Goal: Complete application form

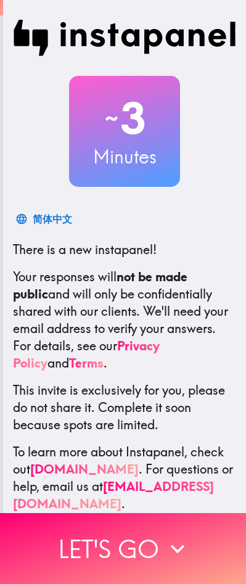
scroll to position [40, 0]
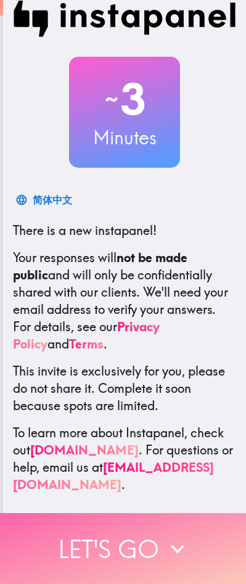
click at [137, 540] on button "Let's go" at bounding box center [123, 548] width 246 height 71
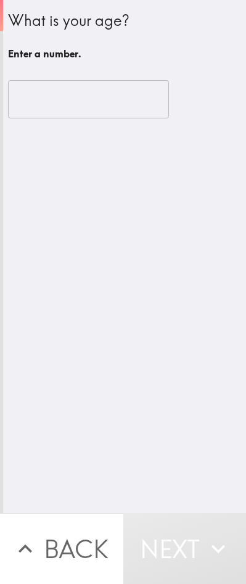
click at [81, 104] on input "number" at bounding box center [88, 99] width 161 height 38
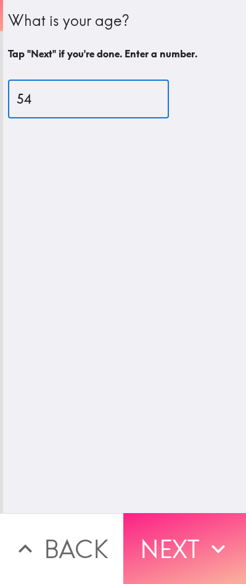
type input "54"
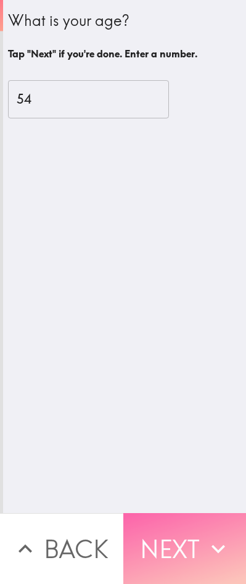
click at [162, 527] on button "Next" at bounding box center [184, 548] width 123 height 71
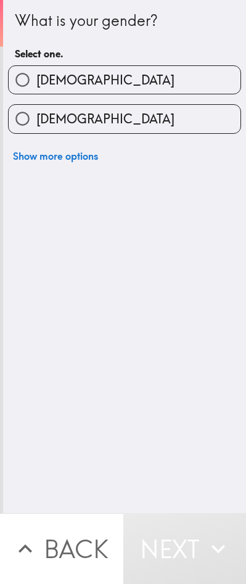
click at [92, 88] on label "[DEMOGRAPHIC_DATA]" at bounding box center [125, 80] width 232 height 28
click at [36, 88] on input "[DEMOGRAPHIC_DATA]" at bounding box center [23, 80] width 28 height 28
radio input "true"
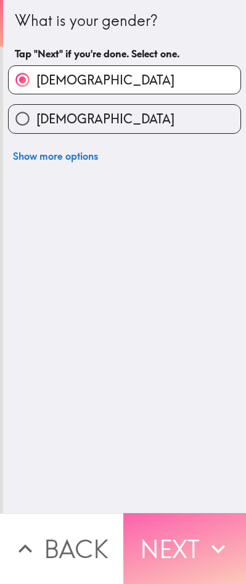
click at [176, 528] on button "Next" at bounding box center [184, 548] width 123 height 71
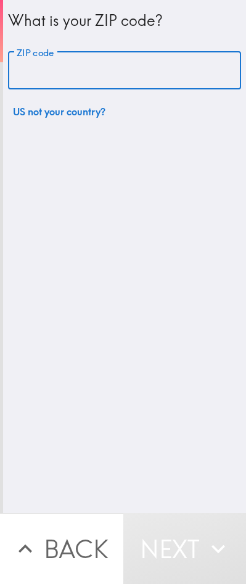
click at [89, 65] on input "ZIP code" at bounding box center [124, 71] width 233 height 38
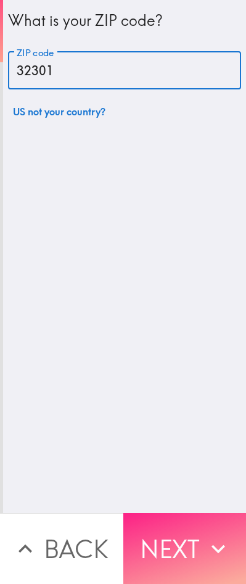
type input "32301"
click at [190, 526] on button "Next" at bounding box center [184, 548] width 123 height 71
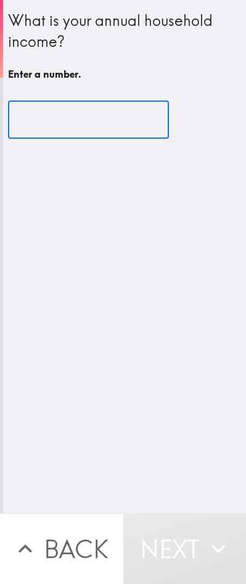
click at [89, 128] on input "number" at bounding box center [88, 120] width 161 height 38
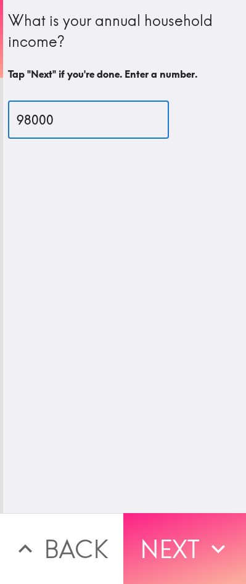
type input "98000"
click at [179, 536] on button "Next" at bounding box center [184, 548] width 123 height 71
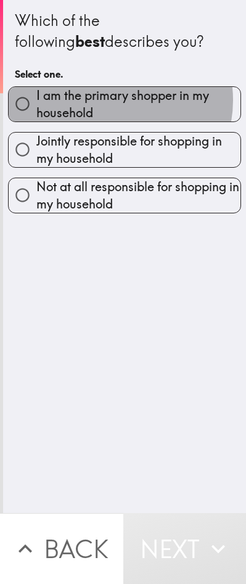
click at [103, 107] on span "I am the primary shopper in my household" at bounding box center [138, 104] width 204 height 35
click at [36, 107] on input "I am the primary shopper in my household" at bounding box center [23, 104] width 28 height 28
radio input "true"
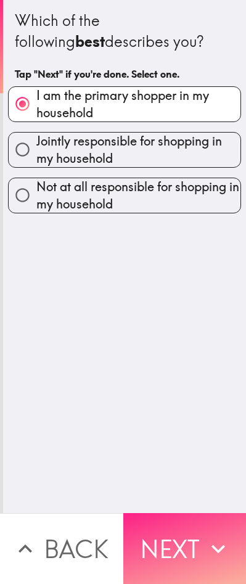
click at [187, 550] on button "Next" at bounding box center [184, 548] width 123 height 71
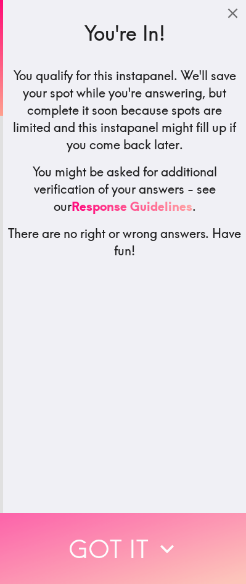
click at [111, 536] on button "Got it" at bounding box center [123, 548] width 246 height 71
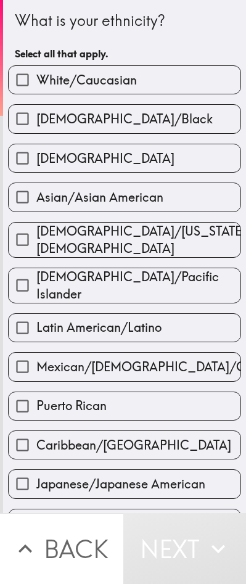
click at [64, 89] on span "White/Caucasian" at bounding box center [86, 79] width 100 height 17
click at [36, 94] on input "White/Caucasian" at bounding box center [23, 80] width 28 height 28
checkbox input "true"
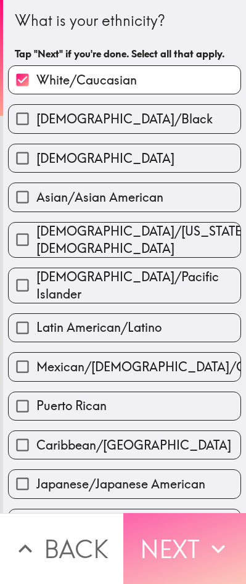
click at [163, 539] on button "Next" at bounding box center [184, 548] width 123 height 71
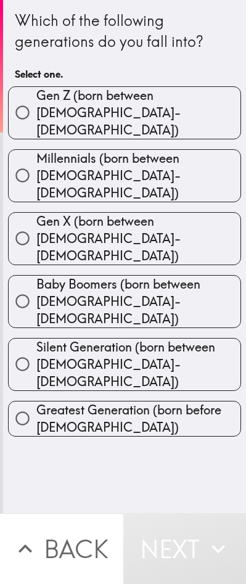
click at [75, 213] on span "Gen X (born between [DEMOGRAPHIC_DATA]-[DEMOGRAPHIC_DATA])" at bounding box center [138, 239] width 204 height 52
click at [36, 224] on input "Gen X (born between [DEMOGRAPHIC_DATA]-[DEMOGRAPHIC_DATA])" at bounding box center [23, 238] width 28 height 28
radio input "true"
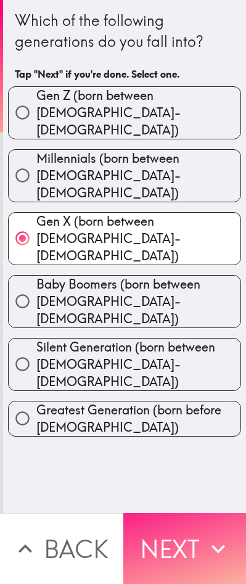
click at [170, 528] on button "Next" at bounding box center [184, 548] width 123 height 71
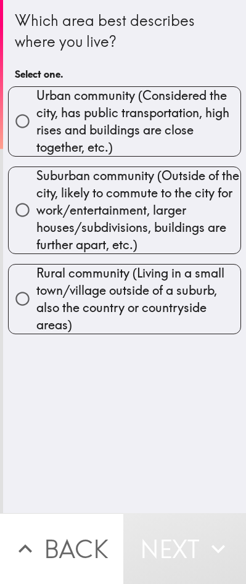
click at [29, 211] on input "Suburban community (Outside of the city, likely to commute to the city for work…" at bounding box center [23, 210] width 28 height 28
radio input "true"
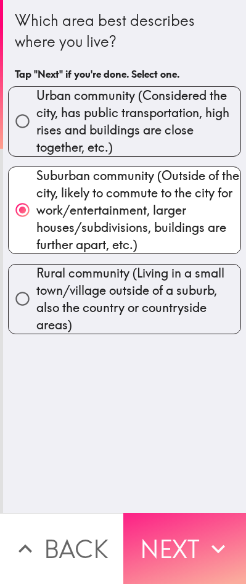
click at [184, 534] on button "Next" at bounding box center [184, 548] width 123 height 71
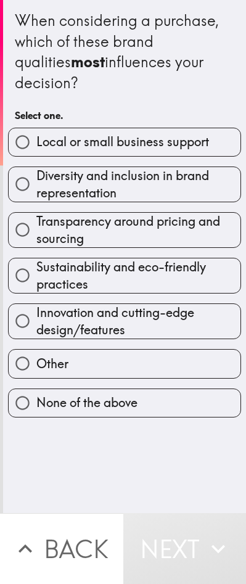
click at [110, 231] on span "Transparency around pricing and sourcing" at bounding box center [138, 230] width 204 height 35
click at [36, 231] on input "Transparency around pricing and sourcing" at bounding box center [23, 230] width 28 height 28
radio input "true"
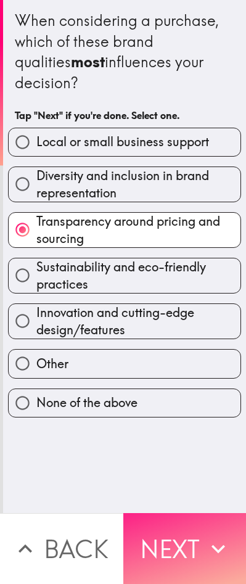
click at [177, 534] on button "Next" at bounding box center [184, 548] width 123 height 71
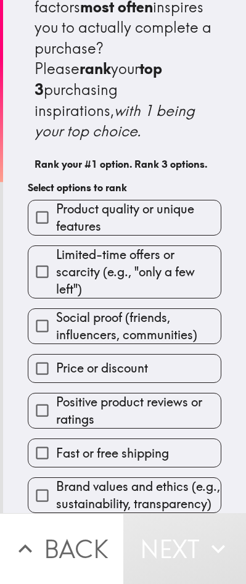
scroll to position [120, 0]
click at [45, 396] on input "Positive product reviews or ratings" at bounding box center [42, 410] width 28 height 28
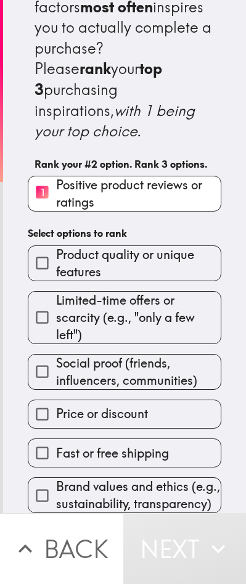
click at [54, 249] on input "Product quality or unique features" at bounding box center [42, 263] width 28 height 28
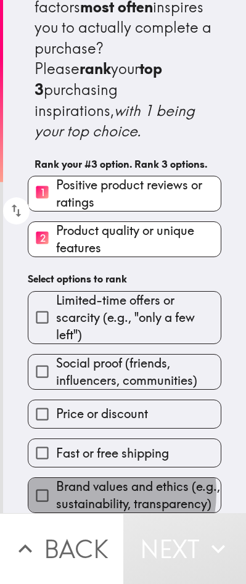
click at [83, 478] on span "Brand values and ethics (e.g., sustainability, transparency)" at bounding box center [138, 495] width 165 height 35
click at [56, 481] on input "Brand values and ethics (e.g., sustainability, transparency)" at bounding box center [42, 495] width 28 height 28
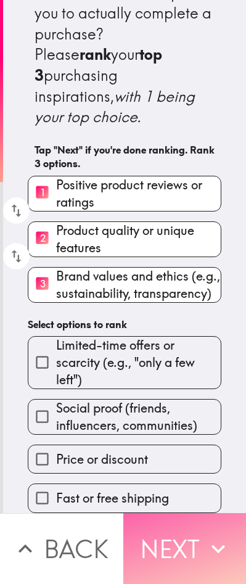
click at [154, 523] on button "Next" at bounding box center [184, 548] width 123 height 71
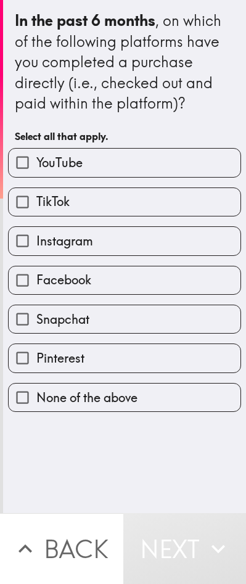
click at [40, 210] on span "TikTok" at bounding box center [52, 201] width 33 height 17
click at [36, 214] on input "TikTok" at bounding box center [23, 202] width 28 height 28
checkbox input "true"
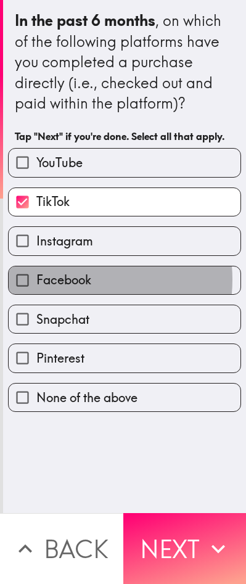
click at [65, 288] on span "Facebook" at bounding box center [63, 279] width 55 height 17
click at [36, 294] on input "Facebook" at bounding box center [23, 280] width 28 height 28
checkbox input "true"
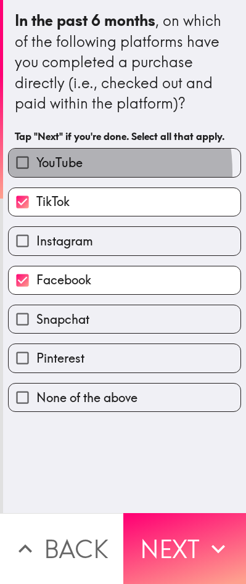
click at [48, 171] on span "YouTube" at bounding box center [59, 162] width 46 height 17
click at [36, 176] on input "YouTube" at bounding box center [23, 163] width 28 height 28
checkbox input "true"
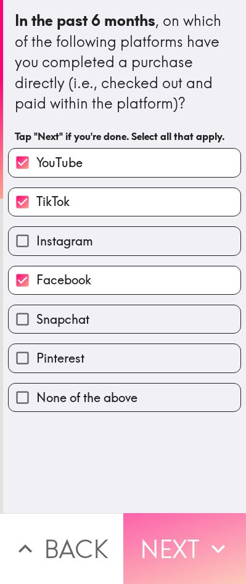
click at [166, 545] on button "Next" at bounding box center [184, 548] width 123 height 71
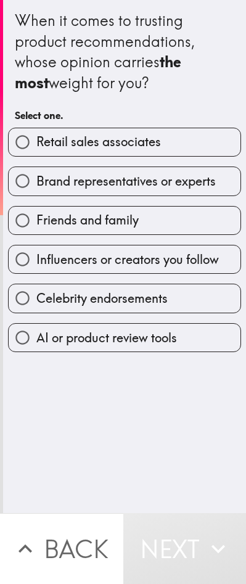
click at [69, 229] on span "Friends and family" at bounding box center [87, 219] width 102 height 17
click at [36, 234] on input "Friends and family" at bounding box center [23, 220] width 28 height 28
radio input "true"
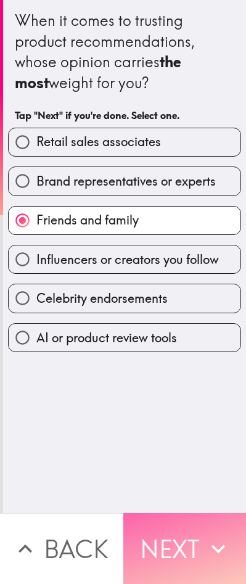
click at [169, 542] on button "Next" at bounding box center [184, 548] width 123 height 71
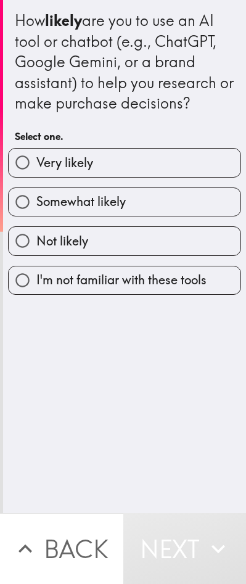
click at [54, 210] on span "Somewhat likely" at bounding box center [80, 201] width 89 height 17
click at [36, 216] on input "Somewhat likely" at bounding box center [23, 202] width 28 height 28
radio input "true"
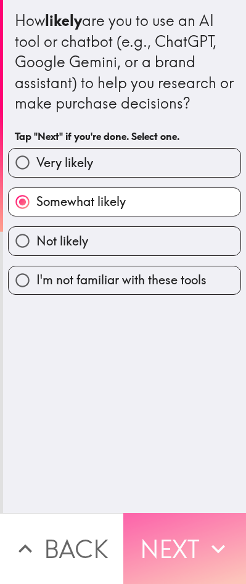
click at [166, 523] on button "Next" at bounding box center [184, 548] width 123 height 71
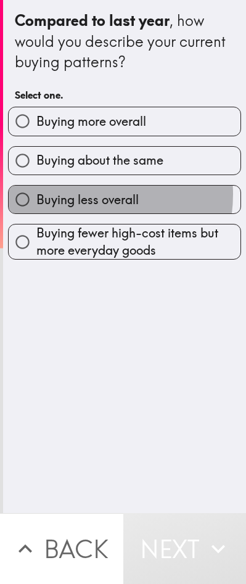
click at [77, 213] on label "Buying less overall" at bounding box center [125, 200] width 232 height 28
click at [36, 213] on input "Buying less overall" at bounding box center [23, 200] width 28 height 28
radio input "true"
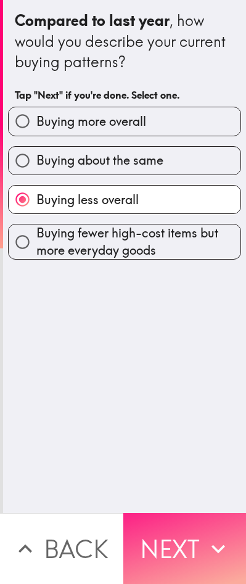
click at [166, 540] on button "Next" at bounding box center [184, 548] width 123 height 71
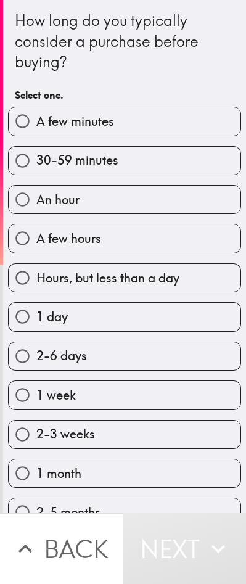
click at [110, 370] on label "2-6 days" at bounding box center [125, 356] width 232 height 28
click at [36, 370] on input "2-6 days" at bounding box center [23, 356] width 28 height 28
radio input "true"
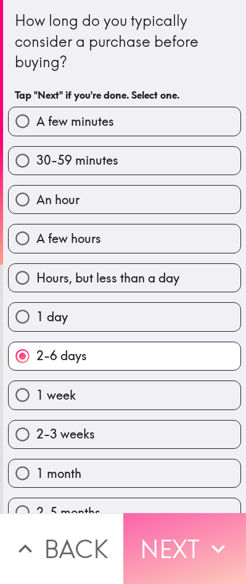
click at [155, 521] on button "Next" at bounding box center [184, 548] width 123 height 71
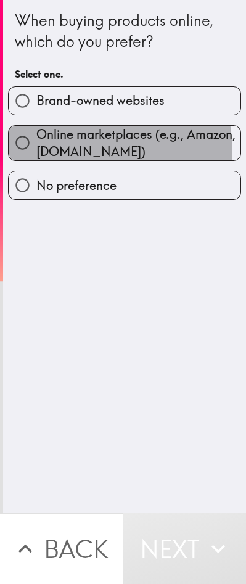
click at [83, 160] on span "Online marketplaces (e.g., Amazon, [DOMAIN_NAME])" at bounding box center [138, 143] width 204 height 35
click at [36, 157] on input "Online marketplaces (e.g., Amazon, [DOMAIN_NAME])" at bounding box center [23, 143] width 28 height 28
radio input "true"
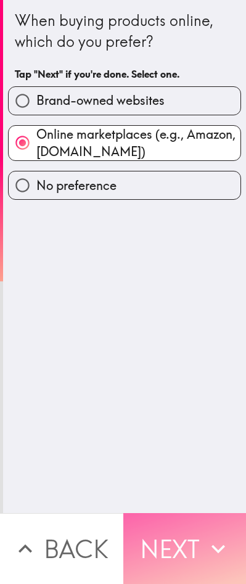
click at [169, 529] on button "Next" at bounding box center [184, 548] width 123 height 71
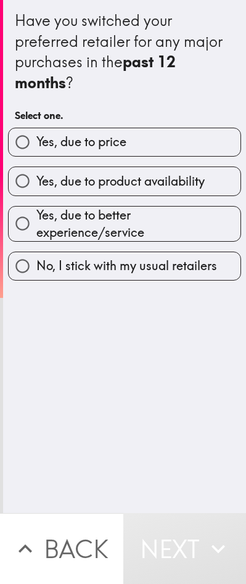
click at [91, 280] on label "No, I stick with my usual retailers" at bounding box center [125, 266] width 232 height 28
click at [36, 280] on input "No, I stick with my usual retailers" at bounding box center [23, 266] width 28 height 28
radio input "true"
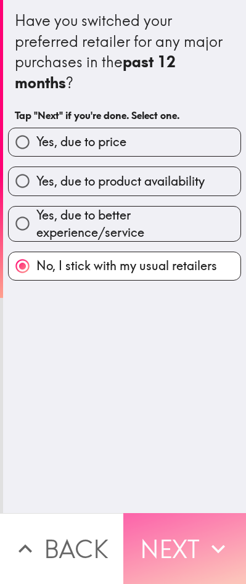
click at [168, 532] on button "Next" at bounding box center [184, 548] width 123 height 71
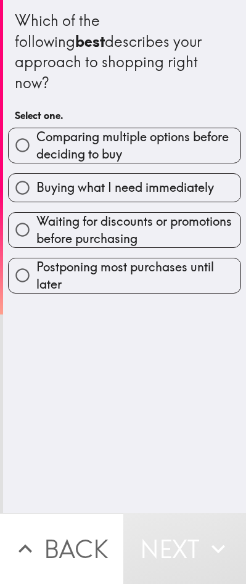
click at [75, 226] on span "Waiting for discounts or promotions before purchasing" at bounding box center [138, 230] width 204 height 35
click at [36, 226] on input "Waiting for discounts or promotions before purchasing" at bounding box center [23, 230] width 28 height 28
radio input "true"
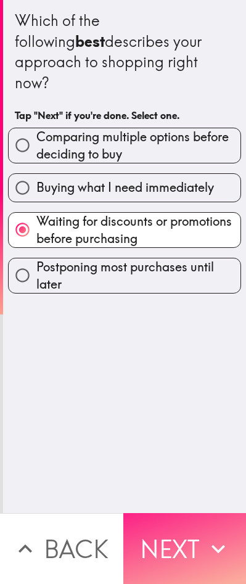
click at [166, 533] on button "Next" at bounding box center [184, 548] width 123 height 71
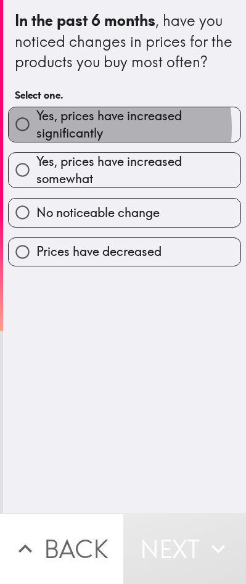
click at [87, 142] on span "Yes, prices have increased significantly" at bounding box center [138, 124] width 204 height 35
click at [36, 138] on input "Yes, prices have increased significantly" at bounding box center [23, 124] width 28 height 28
radio input "true"
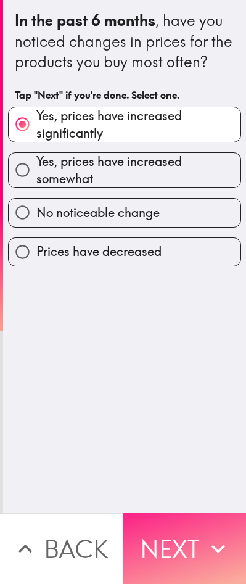
click at [165, 521] on button "Next" at bounding box center [184, 548] width 123 height 71
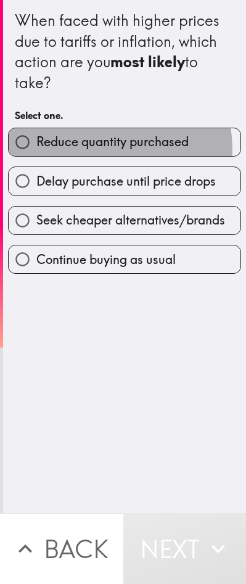
click at [75, 150] on span "Reduce quantity purchased" at bounding box center [112, 141] width 152 height 17
click at [36, 156] on input "Reduce quantity purchased" at bounding box center [23, 142] width 28 height 28
radio input "true"
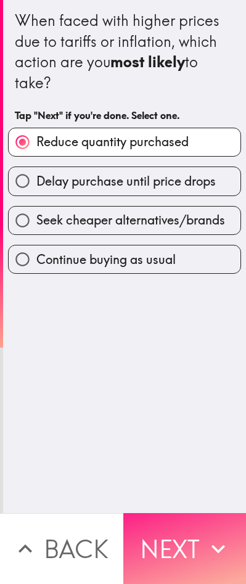
click at [166, 542] on button "Next" at bounding box center [184, 548] width 123 height 71
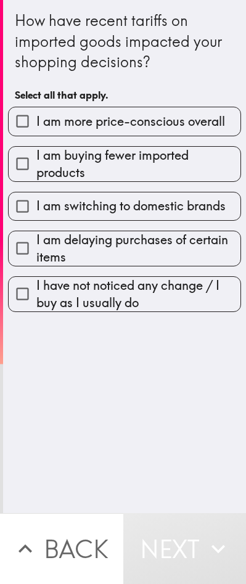
click at [96, 266] on span "I am delaying purchases of certain items" at bounding box center [138, 248] width 204 height 35
click at [36, 262] on input "I am delaying purchases of certain items" at bounding box center [23, 248] width 28 height 28
checkbox input "true"
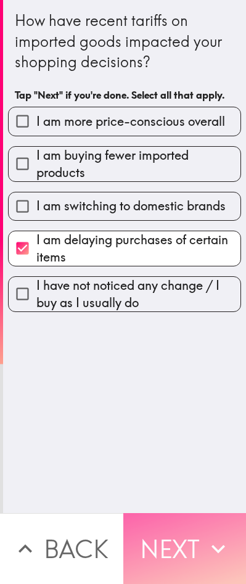
click at [161, 530] on button "Next" at bounding box center [184, 548] width 123 height 71
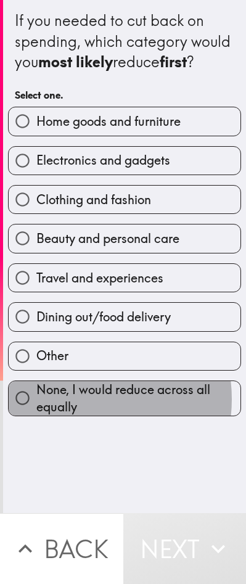
click at [72, 415] on span "None, I would reduce across all equally" at bounding box center [138, 398] width 204 height 35
click at [36, 412] on input "None, I would reduce across all equally" at bounding box center [23, 398] width 28 height 28
radio input "true"
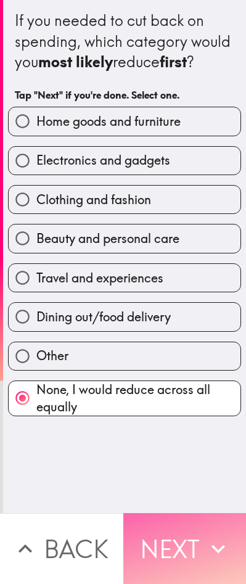
click at [192, 543] on button "Next" at bounding box center [184, 548] width 123 height 71
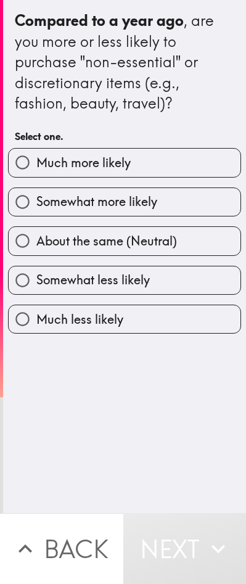
click at [78, 288] on span "Somewhat less likely" at bounding box center [92, 279] width 113 height 17
click at [36, 294] on input "Somewhat less likely" at bounding box center [23, 280] width 28 height 28
radio input "true"
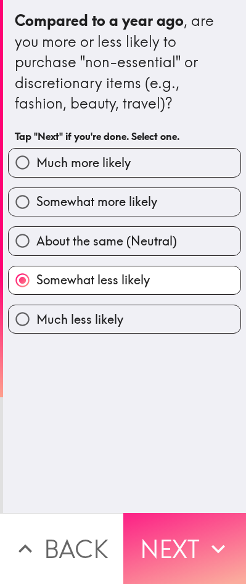
click at [153, 539] on button "Next" at bounding box center [184, 548] width 123 height 71
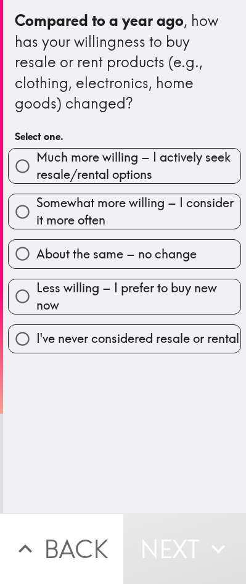
click at [99, 347] on span "I've never considered resale or rental" at bounding box center [137, 338] width 203 height 17
click at [36, 353] on input "I've never considered resale or rental" at bounding box center [23, 339] width 28 height 28
radio input "true"
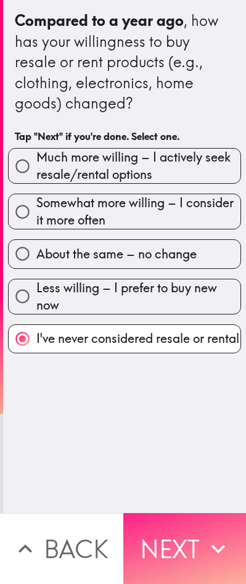
click at [171, 539] on button "Next" at bounding box center [184, 548] width 123 height 71
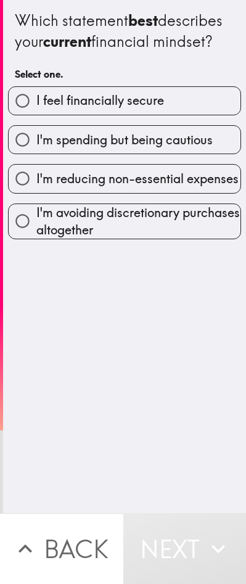
click at [98, 187] on span "I'm reducing non-essential expenses" at bounding box center [137, 178] width 202 height 17
click at [36, 192] on input "I'm reducing non-essential expenses" at bounding box center [23, 179] width 28 height 28
radio input "true"
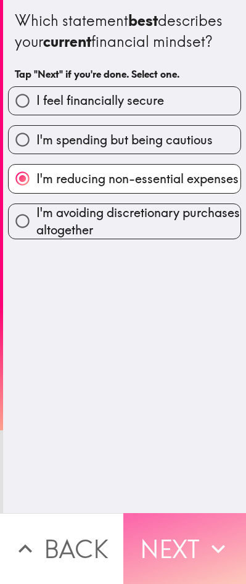
click at [186, 538] on button "Next" at bounding box center [184, 548] width 123 height 71
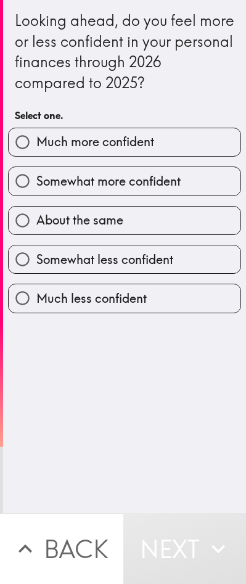
click at [88, 268] on span "Somewhat less confident" at bounding box center [104, 259] width 137 height 17
click at [36, 273] on input "Somewhat less confident" at bounding box center [23, 259] width 28 height 28
radio input "true"
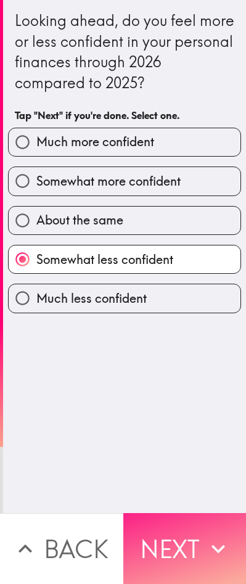
click at [181, 544] on button "Next" at bounding box center [184, 548] width 123 height 71
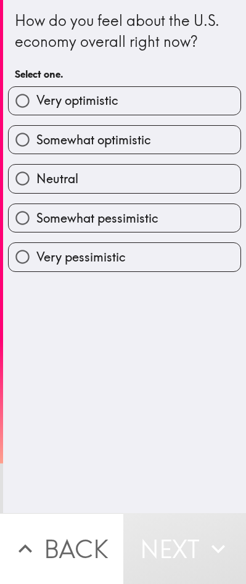
click at [63, 266] on span "Very pessimistic" at bounding box center [80, 256] width 89 height 17
click at [36, 271] on input "Very pessimistic" at bounding box center [23, 257] width 28 height 28
radio input "true"
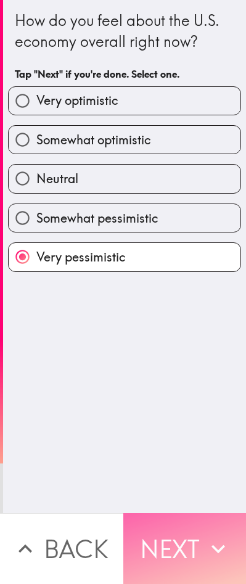
click at [144, 524] on button "Next" at bounding box center [184, 548] width 123 height 71
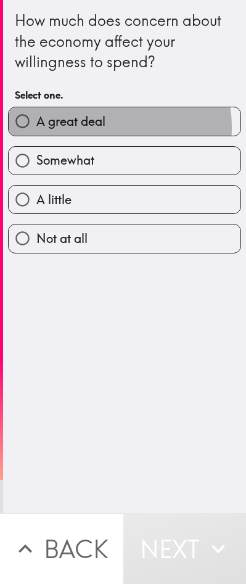
click at [89, 130] on span "A great deal" at bounding box center [70, 121] width 69 height 17
click at [36, 134] on input "A great deal" at bounding box center [23, 121] width 28 height 28
radio input "true"
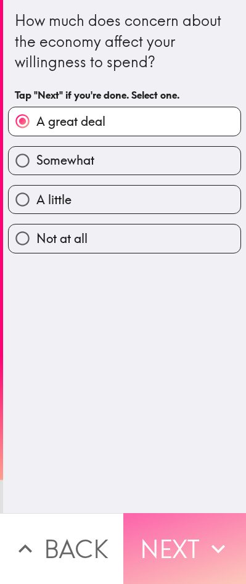
click at [189, 528] on button "Next" at bounding box center [184, 548] width 123 height 71
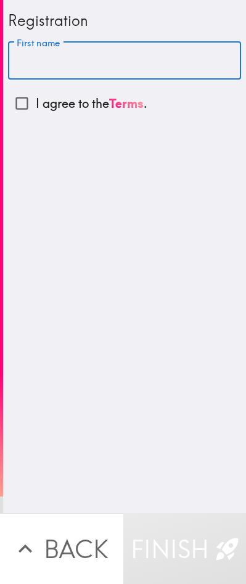
click at [93, 63] on input "First name" at bounding box center [124, 61] width 233 height 38
type input "[PERSON_NAME]"
click at [23, 107] on input "I agree to the Terms ." at bounding box center [22, 103] width 28 height 28
checkbox input "true"
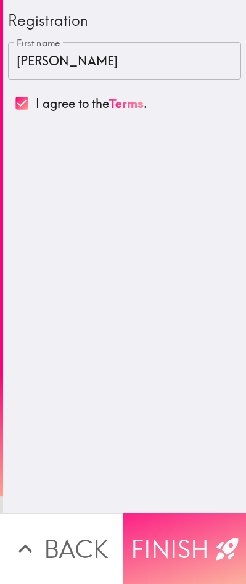
click at [168, 524] on button "Finish" at bounding box center [184, 548] width 123 height 71
